Goal: Navigation & Orientation: Find specific page/section

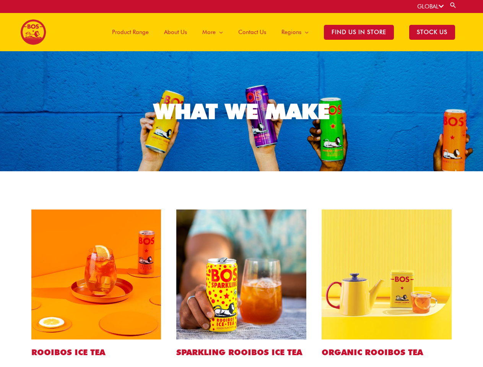
click at [430, 7] on link "GLOBAL" at bounding box center [430, 6] width 26 height 7
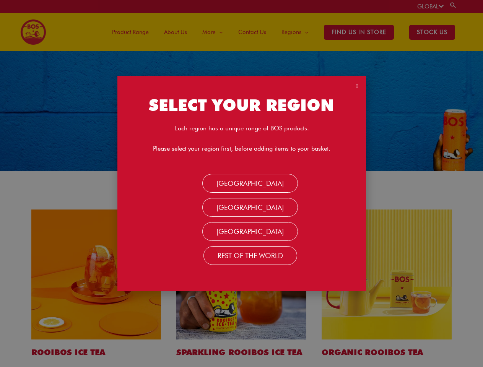
click at [454, 5] on link "Search" at bounding box center [453, 5] width 8 height 7
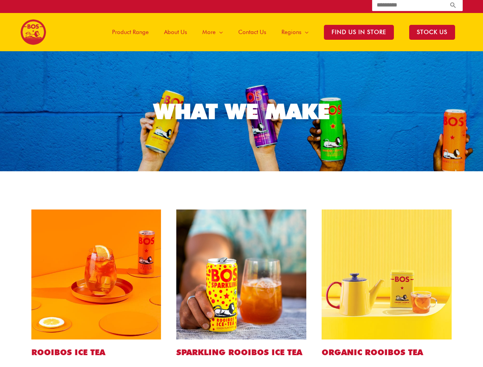
click at [215, 32] on span "More" at bounding box center [208, 32] width 13 height 23
